Goal: Task Accomplishment & Management: Complete application form

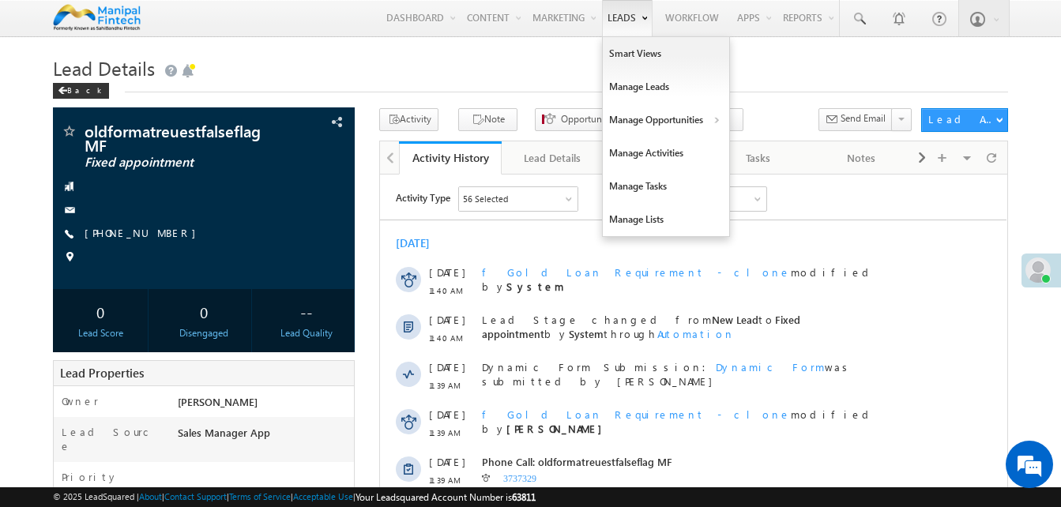
click at [608, 18] on link "Leads" at bounding box center [627, 18] width 51 height 36
click at [632, 85] on link "Manage Leads" at bounding box center [666, 86] width 126 height 33
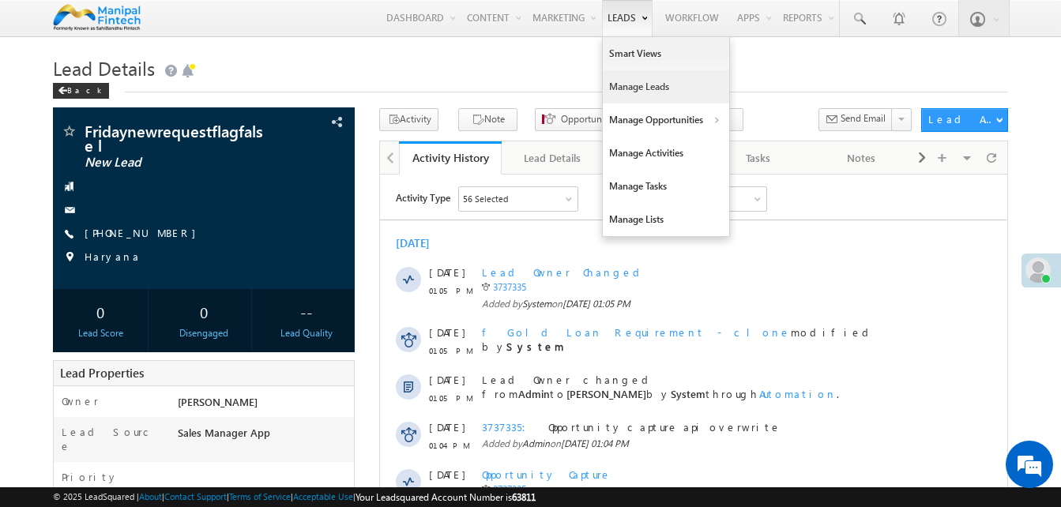
click at [633, 99] on link "Manage Leads" at bounding box center [666, 86] width 126 height 33
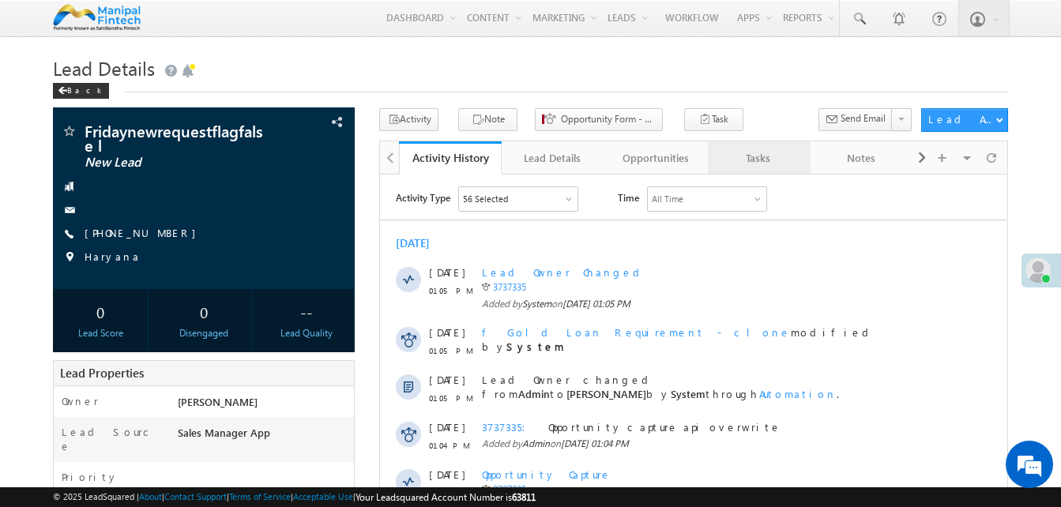
click at [751, 164] on div "Tasks" at bounding box center [759, 158] width 76 height 19
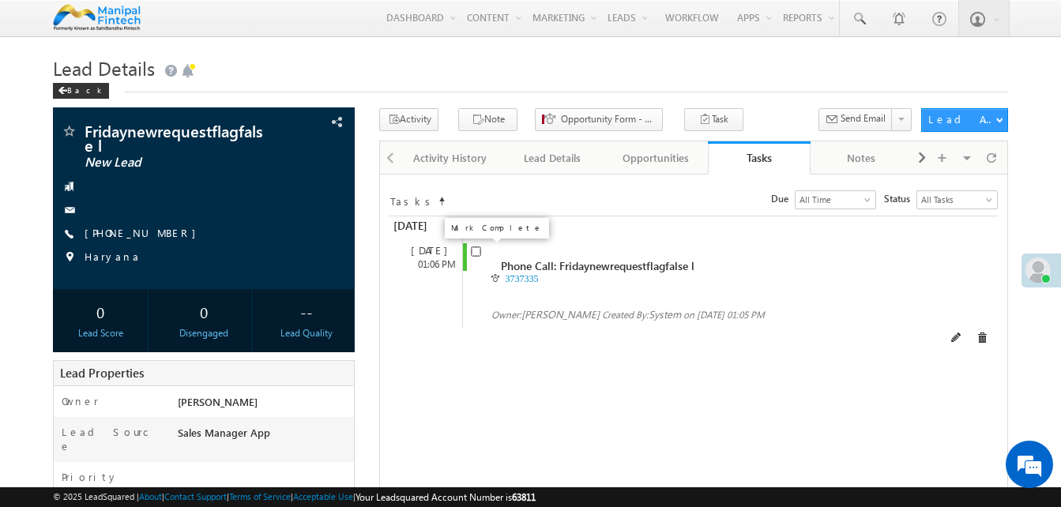
click at [476, 254] on input "checkbox" at bounding box center [476, 252] width 10 height 10
checkbox input "false"
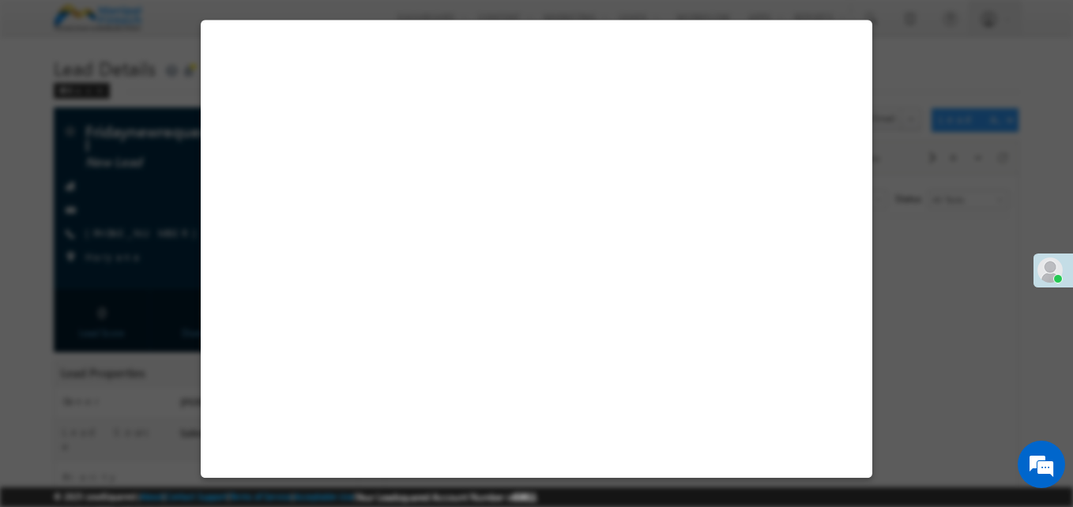
select select "Sales Manager App"
select select "Fresh Lead"
select select "Doorstep"
select select "Open"
select select "Fresh Lead"
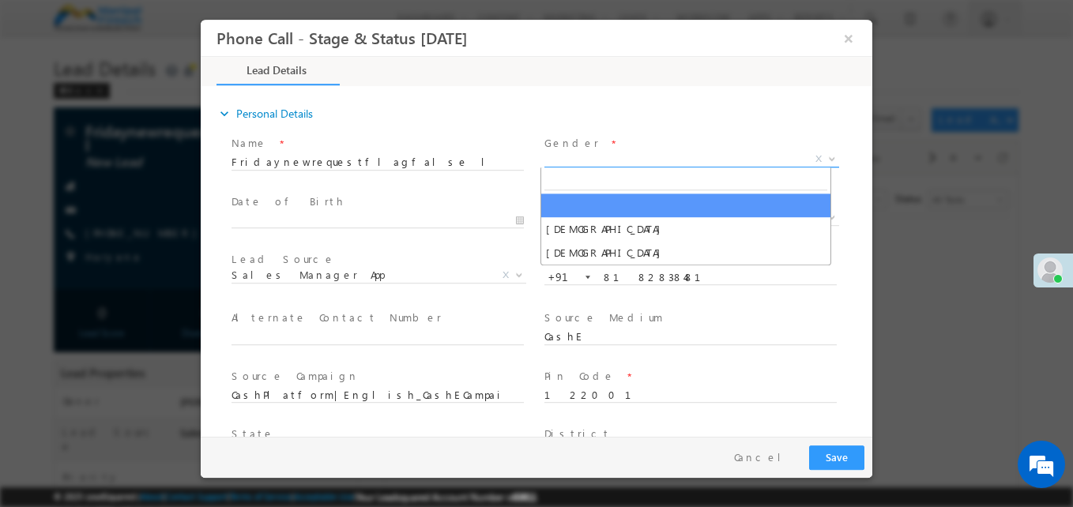
click at [558, 164] on span "X" at bounding box center [691, 160] width 295 height 16
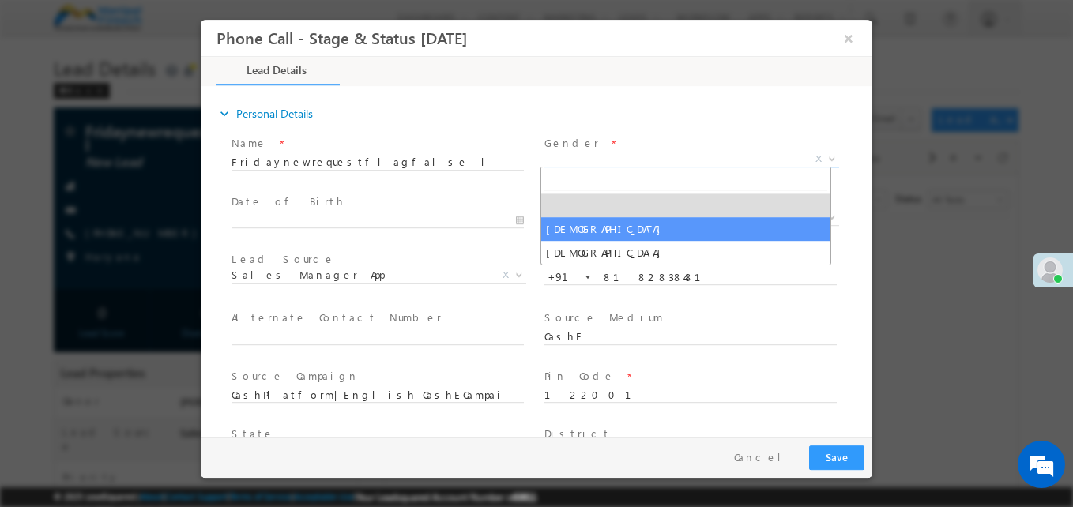
type input "[DATE] 1:14 PM"
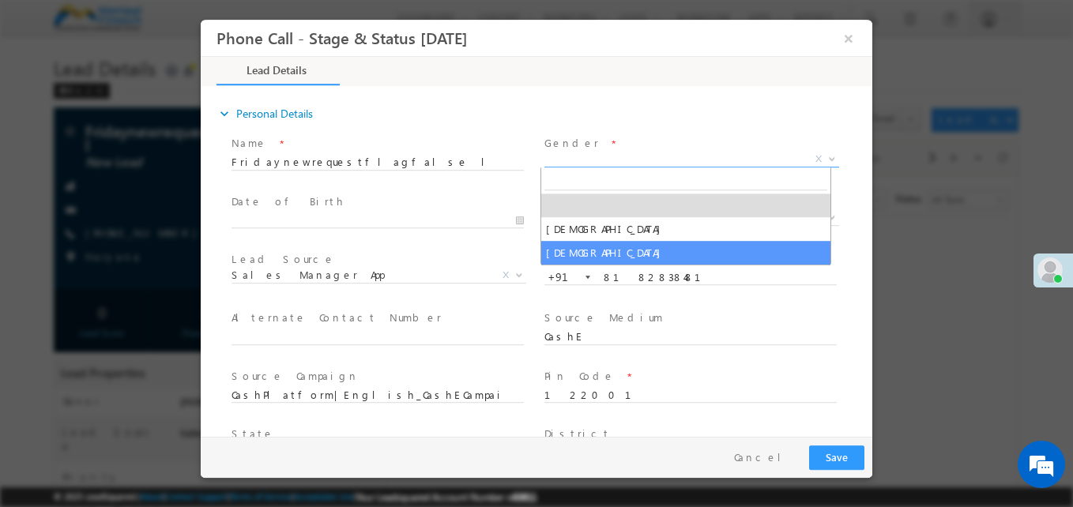
select select "[DEMOGRAPHIC_DATA]"
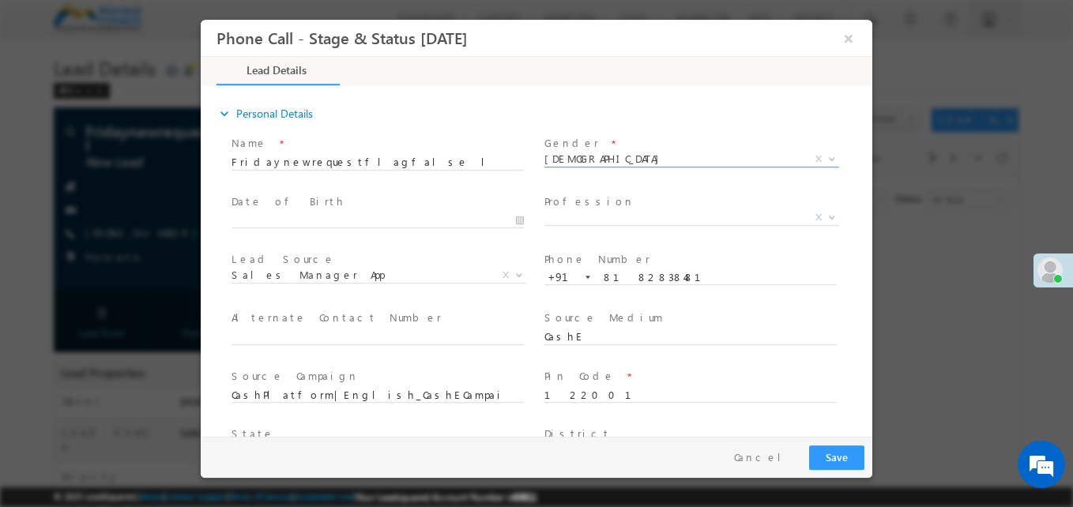
type input "0"
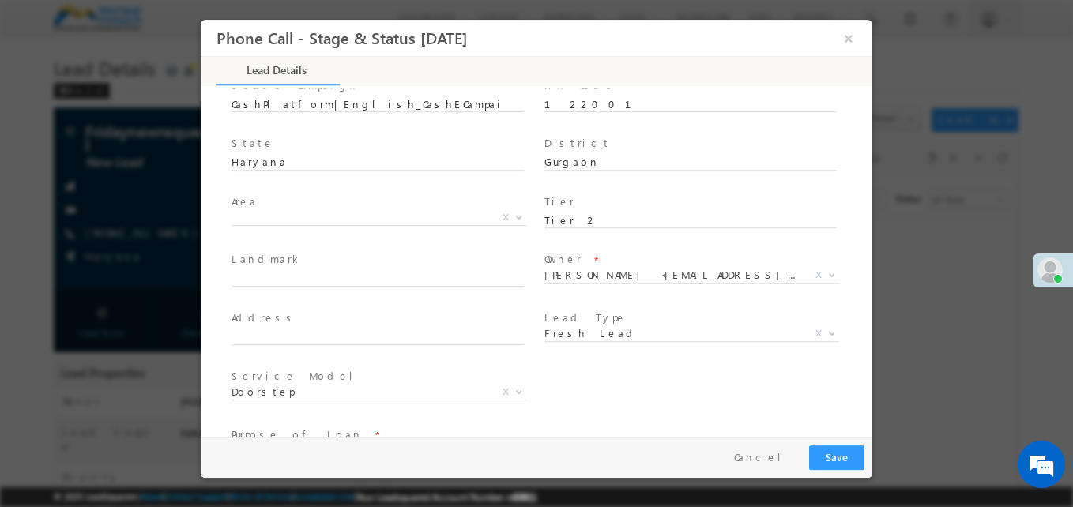
scroll to position [292, 0]
click at [446, 271] on input "text" at bounding box center [378, 278] width 292 height 16
type input "lsqlandmark"
click at [394, 331] on input "a" at bounding box center [378, 336] width 292 height 16
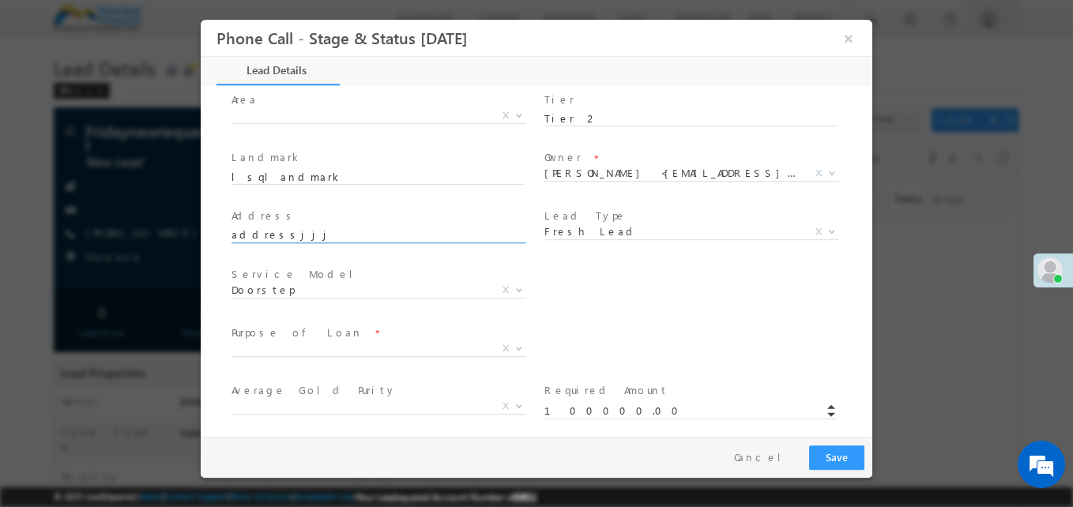
scroll to position [394, 0]
type input "addressjjj"
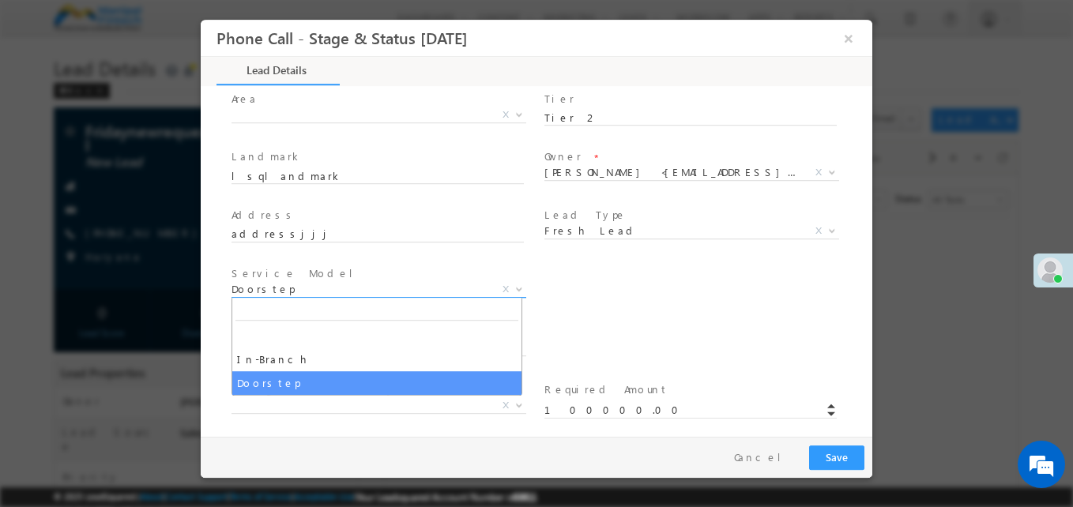
click at [342, 296] on span "Doorstep" at bounding box center [360, 289] width 257 height 14
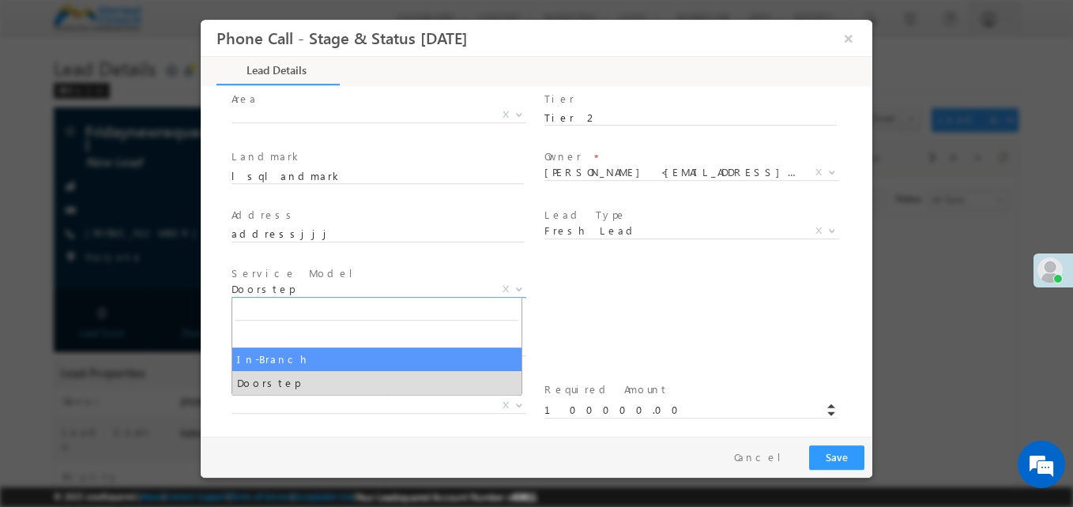
select select "In-Branch"
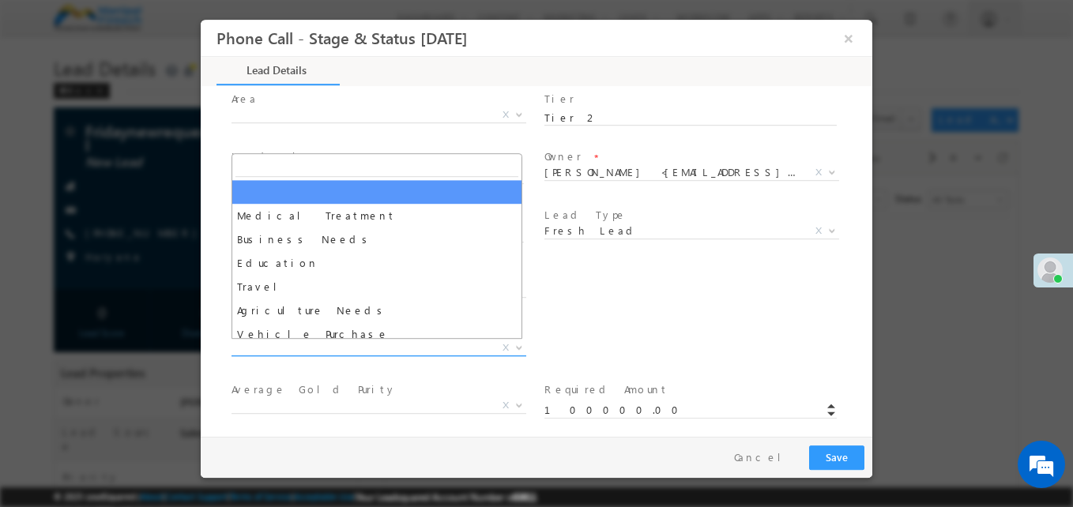
click at [342, 350] on span "X" at bounding box center [379, 349] width 295 height 16
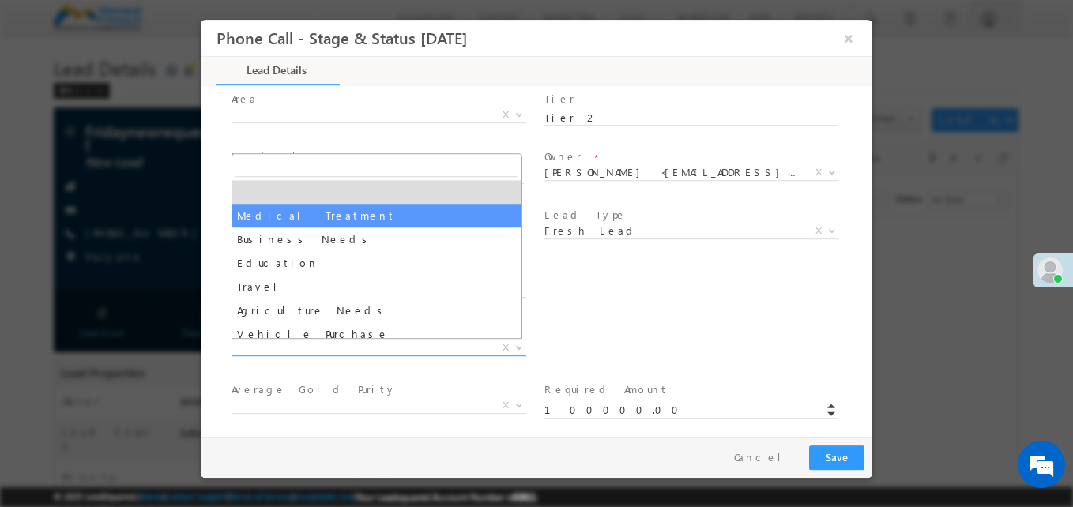
select select "Medical Treatment"
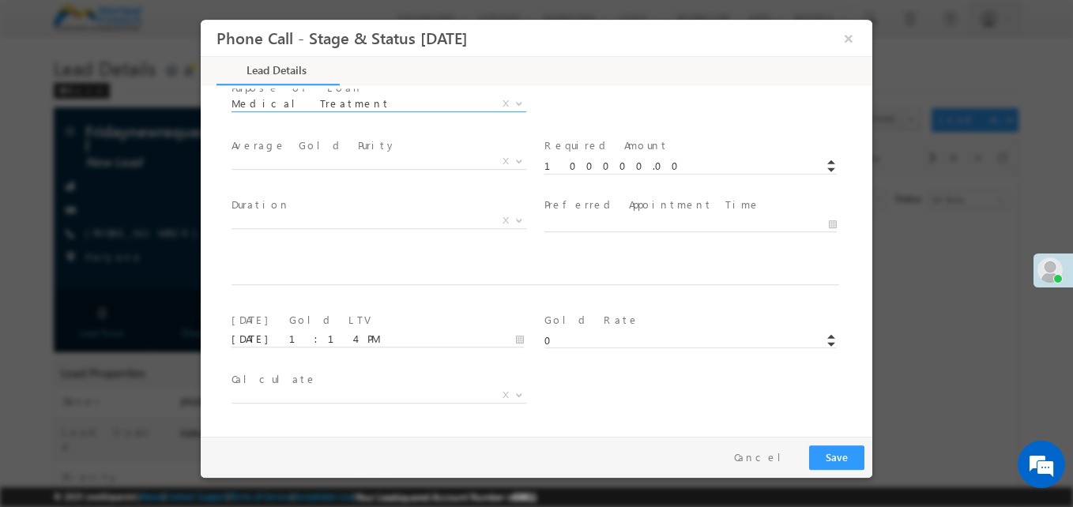
scroll to position [635, 0]
click at [544, 168] on input "100000.00" at bounding box center [690, 170] width 292 height 16
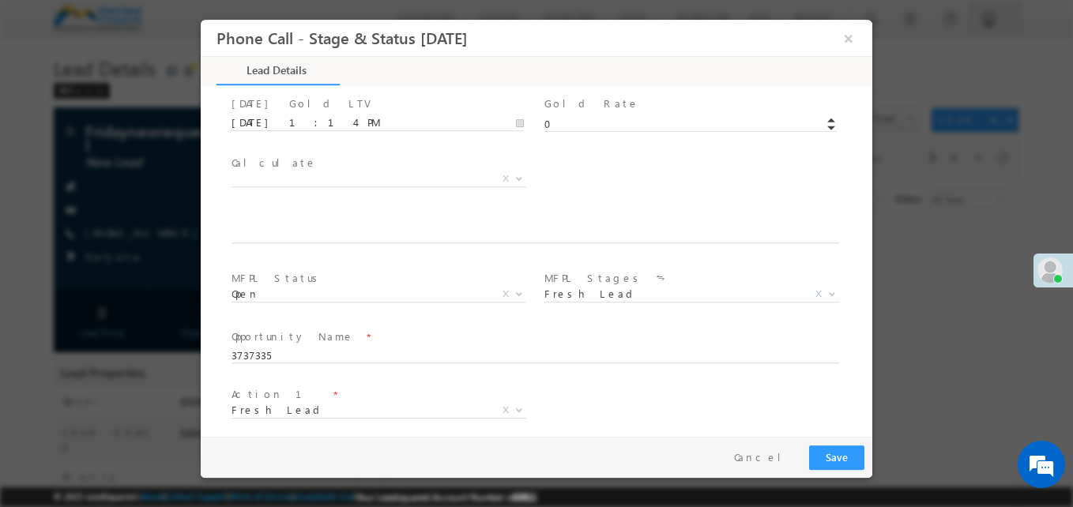
scroll to position [923, 0]
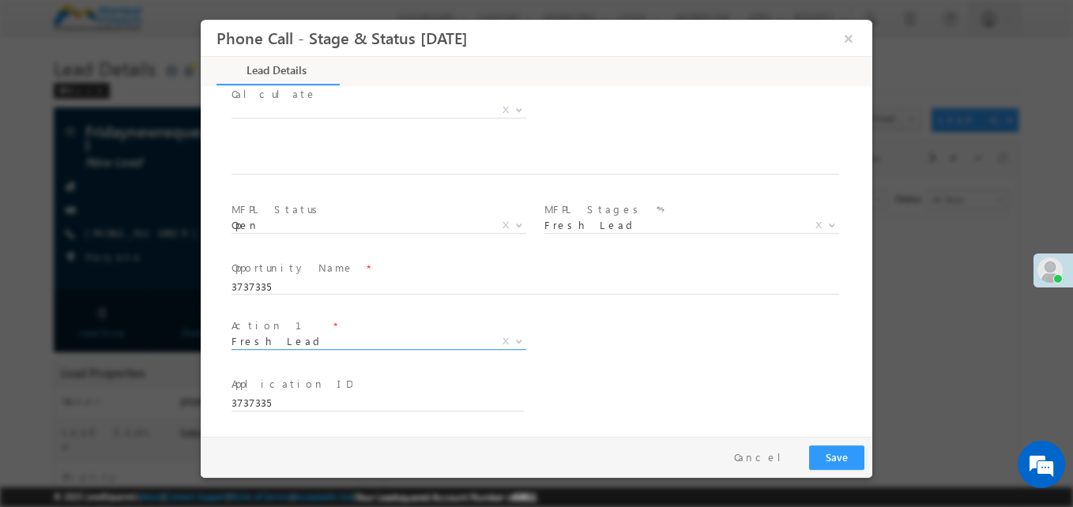
type input "200000.00"
click at [400, 350] on span "Fresh Lead Follow up Not Connected Fixed Appointment GL not required Wrong Numb…" at bounding box center [385, 344] width 307 height 19
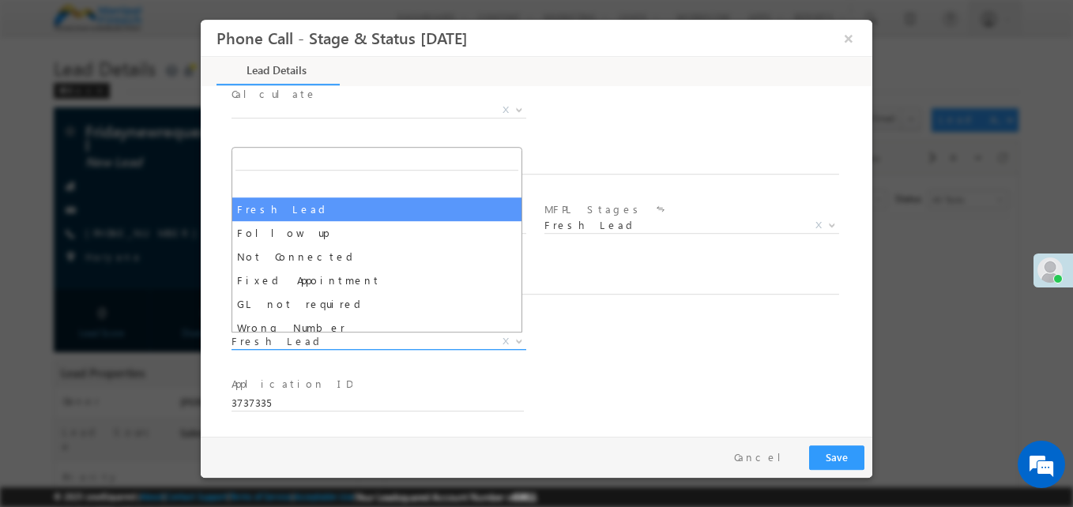
click at [390, 342] on span "Fresh Lead" at bounding box center [360, 341] width 257 height 14
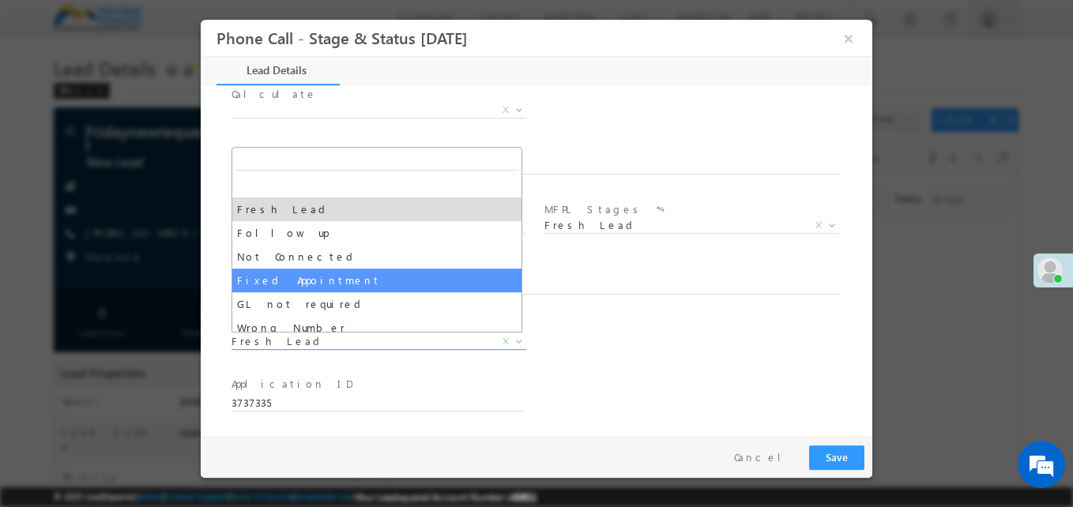
select select "Fixed Appointment"
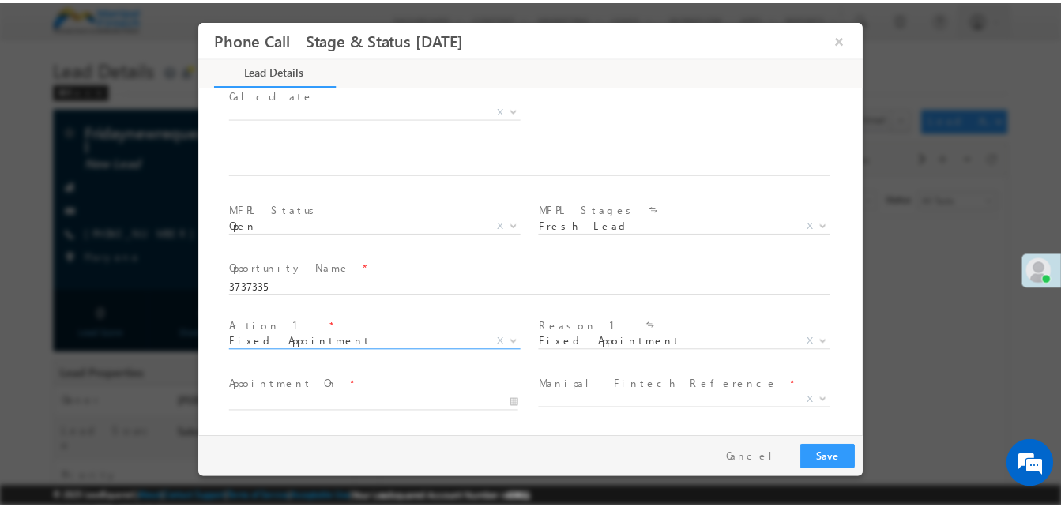
scroll to position [1039, 0]
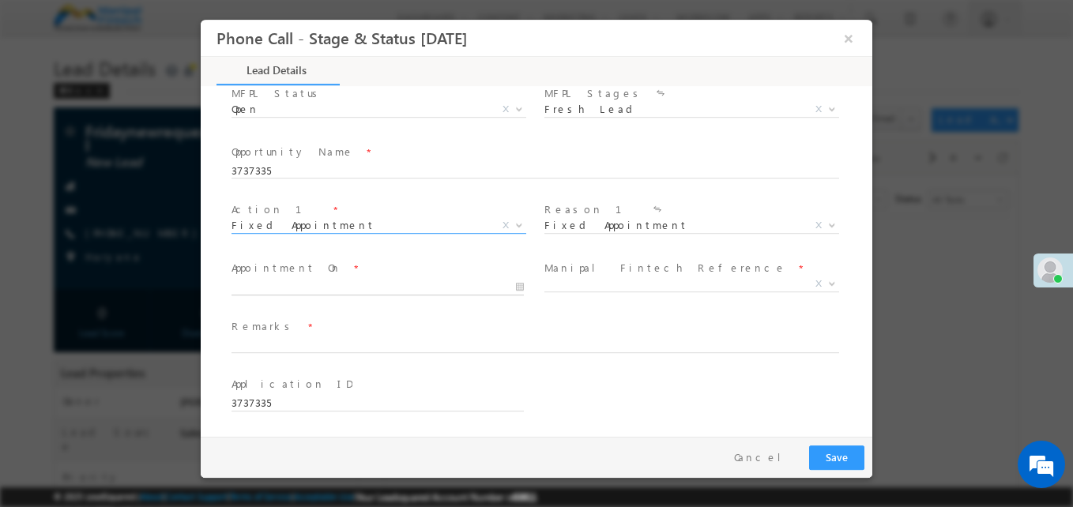
type input "[DATE] 1:15 PM"
type input "15"
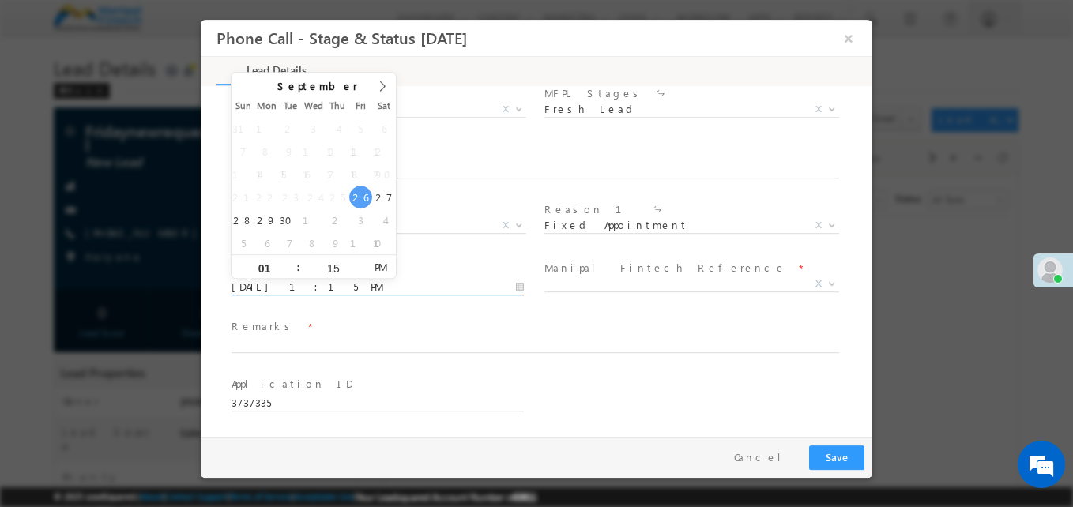
click at [324, 288] on input "[DATE] 1:15 PM" at bounding box center [378, 288] width 292 height 16
type input "[DATE] 2:15 PM"
type input "02"
click at [291, 259] on span at bounding box center [291, 261] width 11 height 12
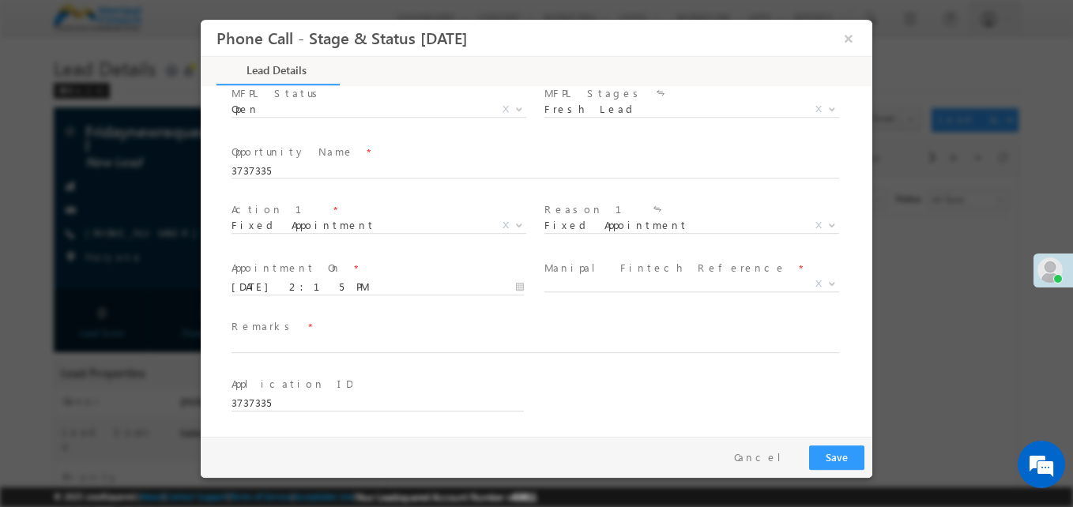
click at [376, 320] on span "Remarks *" at bounding box center [527, 326] width 590 height 17
click at [339, 345] on input "d" at bounding box center [536, 346] width 608 height 16
type input "dd"
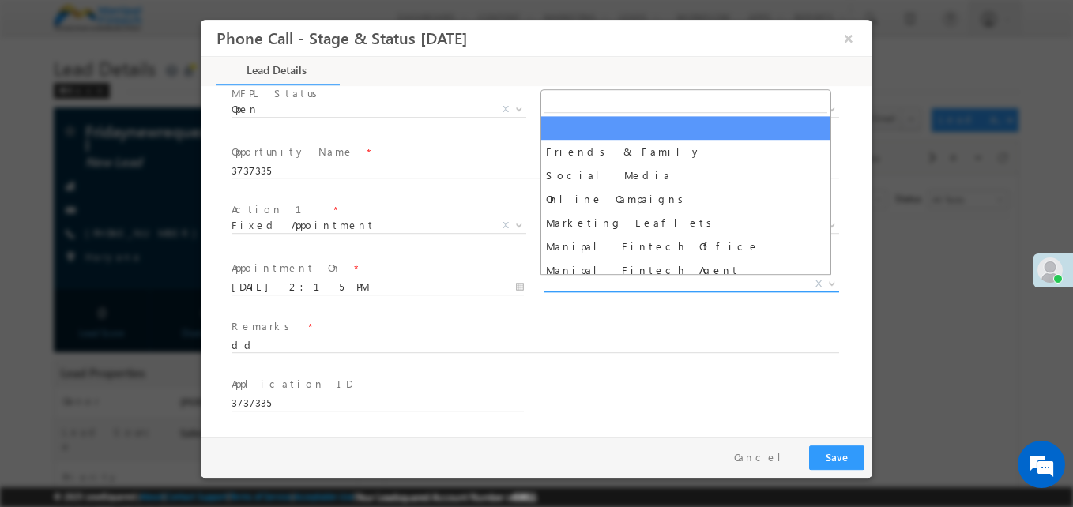
click at [680, 285] on span "X" at bounding box center [691, 285] width 295 height 16
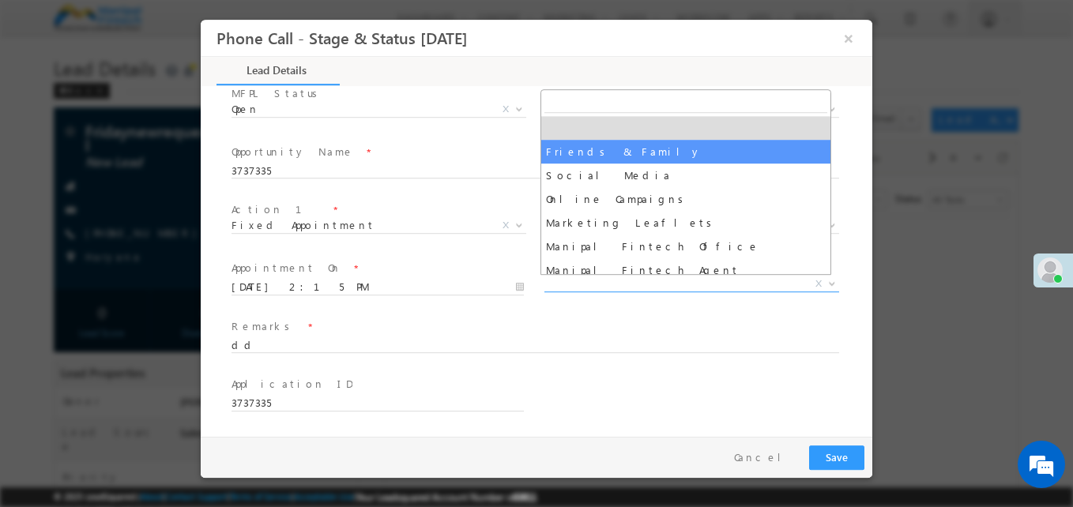
select select "Friends & Family"
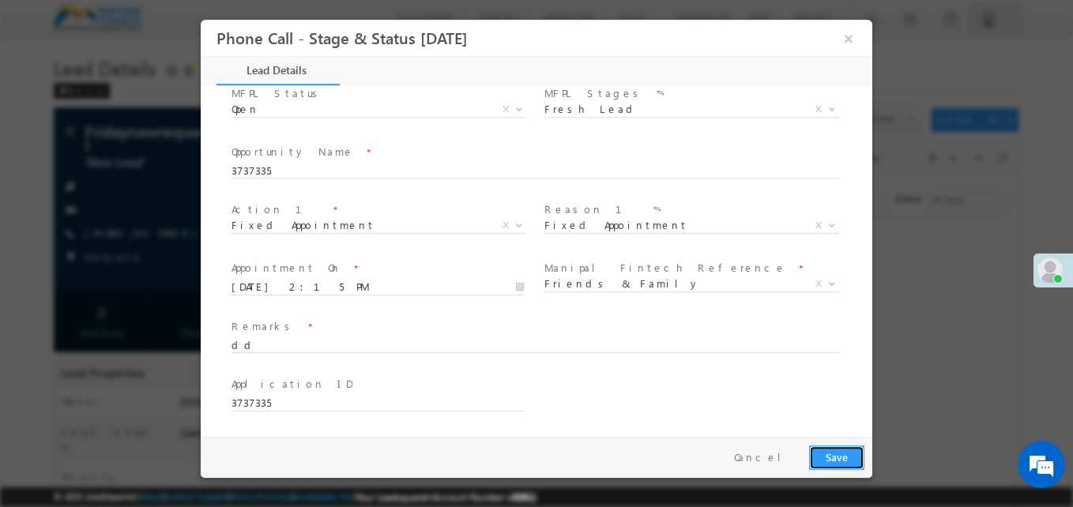
click at [817, 465] on button "Save" at bounding box center [836, 458] width 55 height 24
